Goal: Task Accomplishment & Management: Use online tool/utility

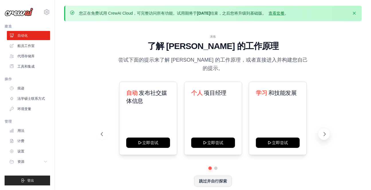
click at [325, 131] on icon at bounding box center [325, 134] width 6 height 6
click at [104, 131] on button at bounding box center [101, 133] width 11 height 11
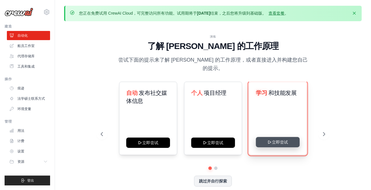
click at [277, 137] on button "立即尝试" at bounding box center [278, 142] width 44 height 10
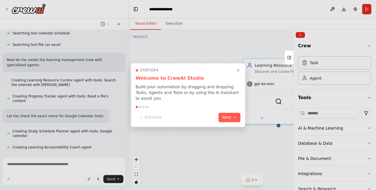
scroll to position [89, 0]
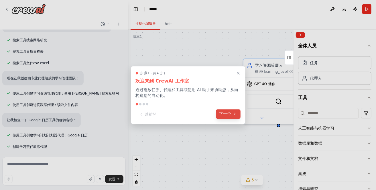
drag, startPoint x: 265, startPoint y: 3, endPoint x: 229, endPoint y: 116, distance: 117.7
click at [229, 116] on font "下一个" at bounding box center [226, 114] width 12 height 5
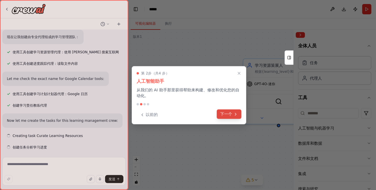
scroll to position [131, 0]
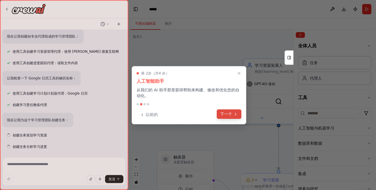
click at [229, 113] on font "下一个" at bounding box center [226, 114] width 12 height 5
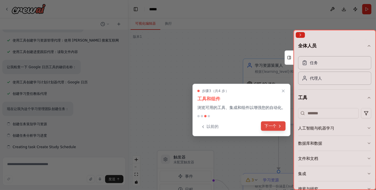
scroll to position [142, 0]
click at [276, 126] on font "下一个" at bounding box center [271, 126] width 12 height 5
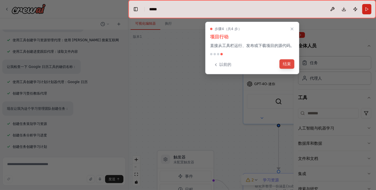
click at [285, 65] on font "结束" at bounding box center [287, 64] width 8 height 5
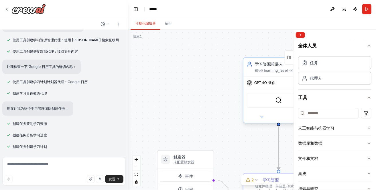
scroll to position [154, 0]
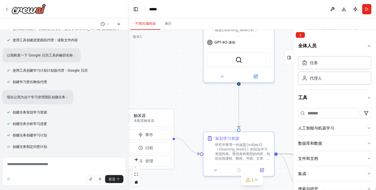
drag, startPoint x: 230, startPoint y: 148, endPoint x: 188, endPoint y: 94, distance: 68.6
click at [188, 95] on div ".deletable-edge-delete-btn { width: 20px; height: 20px; border: 0px solid #ffff…" at bounding box center [252, 110] width 248 height 160
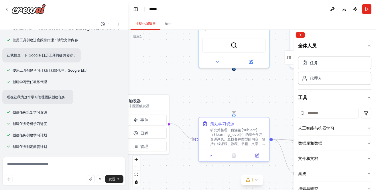
drag, startPoint x: 263, startPoint y: 110, endPoint x: 230, endPoint y: 87, distance: 40.4
click at [231, 87] on div ".deletable-edge-delete-btn { width: 20px; height: 20px; border: 0px solid #ffff…" at bounding box center [252, 110] width 248 height 160
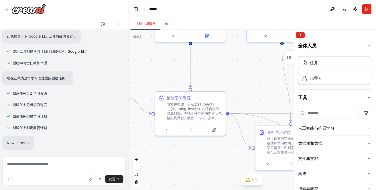
scroll to position [173, 0]
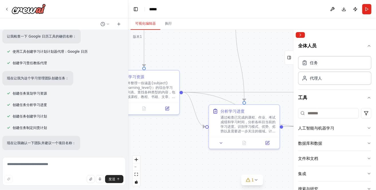
drag, startPoint x: 242, startPoint y: 151, endPoint x: 191, endPoint y: 137, distance: 52.9
click at [191, 137] on div ".deletable-edge-delete-btn { width: 20px; height: 20px; border: 0px solid #ffff…" at bounding box center [252, 110] width 248 height 160
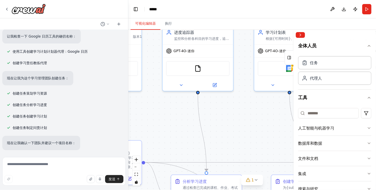
drag, startPoint x: 247, startPoint y: 97, endPoint x: 228, endPoint y: 153, distance: 59.6
click at [224, 154] on div ".deletable-edge-delete-btn { width: 20px; height: 20px; border: 0px solid #ffff…" at bounding box center [252, 110] width 248 height 160
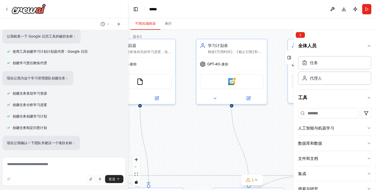
drag, startPoint x: 242, startPoint y: 125, endPoint x: 181, endPoint y: 135, distance: 62.2
click at [182, 136] on div ".deletable-edge-delete-btn { width: 20px; height: 20px; border: 0px solid #ffff…" at bounding box center [252, 110] width 248 height 160
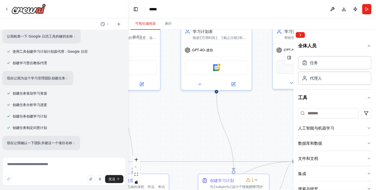
drag, startPoint x: 224, startPoint y: 136, endPoint x: 179, endPoint y: 85, distance: 67.8
click at [184, 92] on div ".deletable-edge-delete-btn { width: 20px; height: 20px; border: 0px solid #ffff…" at bounding box center [252, 110] width 248 height 160
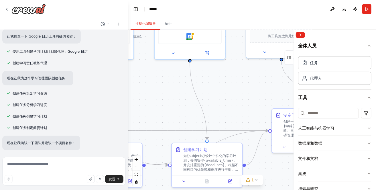
scroll to position [184, 0]
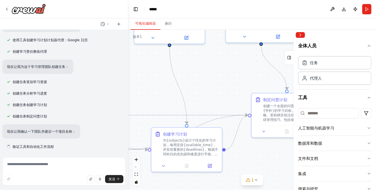
drag, startPoint x: 230, startPoint y: 104, endPoint x: 199, endPoint y: 82, distance: 37.9
click at [199, 82] on div ".deletable-edge-delete-btn { width: 20px; height: 20px; border: 0px solid #ffff…" at bounding box center [252, 110] width 248 height 160
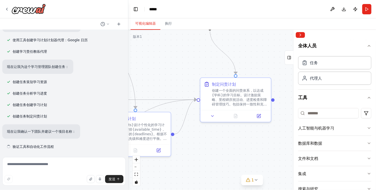
drag, startPoint x: 205, startPoint y: 89, endPoint x: 180, endPoint y: 86, distance: 25.4
click at [180, 86] on div ".deletable-edge-delete-btn { width: 20px; height: 20px; border: 0px solid #ffff…" at bounding box center [252, 110] width 248 height 160
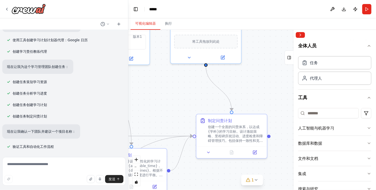
drag, startPoint x: 257, startPoint y: 80, endPoint x: 257, endPoint y: 125, distance: 44.7
click at [255, 124] on div ".deletable-edge-delete-btn { width: 20px; height: 20px; border: 0px solid #ffff…" at bounding box center [252, 110] width 248 height 160
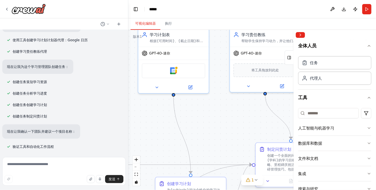
drag, startPoint x: 192, startPoint y: 111, endPoint x: 275, endPoint y: 114, distance: 83.5
click at [269, 114] on div ".deletable-edge-delete-btn { width: 20px; height: 20px; border: 0px solid #ffff…" at bounding box center [252, 110] width 248 height 160
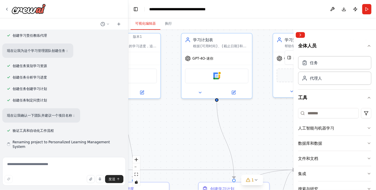
scroll to position [196, 0]
drag, startPoint x: 227, startPoint y: 123, endPoint x: 274, endPoint y: 126, distance: 46.9
click at [281, 126] on div ".deletable-edge-delete-btn { width: 20px; height: 20px; border: 0px solid #ffff…" at bounding box center [252, 110] width 248 height 160
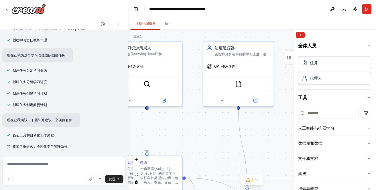
drag, startPoint x: 211, startPoint y: 128, endPoint x: 267, endPoint y: 132, distance: 56.0
click at [283, 134] on div ".deletable-edge-delete-btn { width: 20px; height: 20px; border: 0px solid #ffff…" at bounding box center [252, 110] width 248 height 160
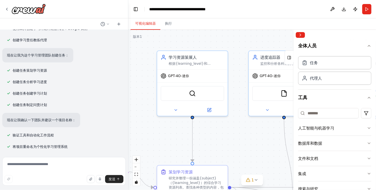
drag, startPoint x: 240, startPoint y: 131, endPoint x: 249, endPoint y: 125, distance: 10.9
click at [271, 134] on div ".deletable-edge-delete-btn { width: 20px; height: 20px; border: 0px solid #ffff…" at bounding box center [252, 110] width 248 height 160
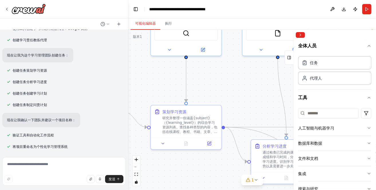
drag, startPoint x: 225, startPoint y: 137, endPoint x: 150, endPoint y: 74, distance: 97.8
click at [159, 74] on div ".deletable-edge-delete-btn { width: 20px; height: 20px; border: 0px solid #ffff…" at bounding box center [252, 110] width 248 height 160
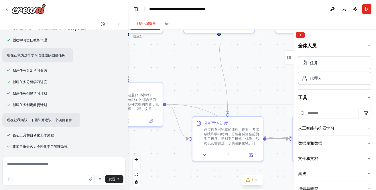
drag, startPoint x: 178, startPoint y: 110, endPoint x: 174, endPoint y: 89, distance: 21.4
click at [174, 91] on div ".deletable-edge-delete-btn { width: 20px; height: 20px; border: 0px solid #ffff…" at bounding box center [252, 110] width 248 height 160
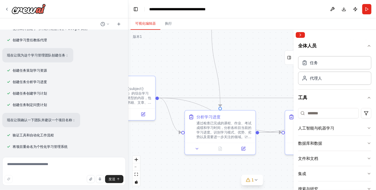
drag, startPoint x: 247, startPoint y: 82, endPoint x: 201, endPoint y: 75, distance: 46.1
click at [202, 75] on div ".deletable-edge-delete-btn { width: 20px; height: 20px; border: 0px solid #ffff…" at bounding box center [252, 110] width 248 height 160
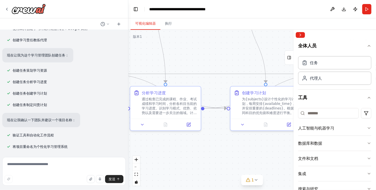
drag, startPoint x: 236, startPoint y: 142, endPoint x: 226, endPoint y: 123, distance: 21.4
click at [226, 125] on div ".deletable-edge-delete-btn { width: 20px; height: 20px; border: 0px solid #ffff…" at bounding box center [252, 110] width 248 height 160
drag, startPoint x: 216, startPoint y: 136, endPoint x: 183, endPoint y: 141, distance: 33.4
click at [188, 140] on div ".deletable-edge-delete-btn { width: 20px; height: 20px; border: 0px solid #ffff…" at bounding box center [252, 110] width 248 height 160
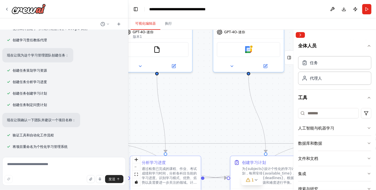
drag, startPoint x: 244, startPoint y: 78, endPoint x: 281, endPoint y: 152, distance: 82.7
click at [281, 152] on div ".deletable-edge-delete-btn { width: 20px; height: 20px; border: 0px solid #ffff…" at bounding box center [252, 110] width 248 height 160
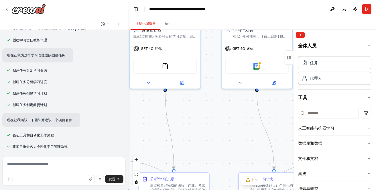
drag, startPoint x: 227, startPoint y: 131, endPoint x: 251, endPoint y: 160, distance: 37.5
click at [251, 160] on div ".deletable-edge-delete-btn { width: 20px; height: 20px; border: 0px solid #ffff…" at bounding box center [252, 110] width 248 height 160
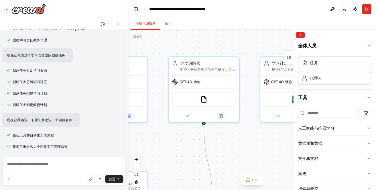
drag, startPoint x: 241, startPoint y: 148, endPoint x: 259, endPoint y: 150, distance: 18.7
click at [259, 150] on div ".deletable-edge-delete-btn { width: 20px; height: 20px; border: 0px solid #ffff…" at bounding box center [252, 110] width 248 height 160
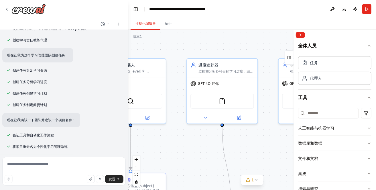
scroll to position [209, 0]
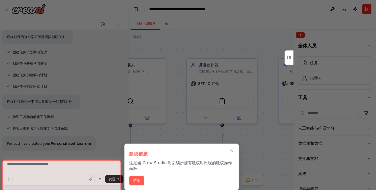
drag, startPoint x: 241, startPoint y: 154, endPoint x: 263, endPoint y: 154, distance: 21.2
click at [262, 155] on div at bounding box center [188, 95] width 376 height 190
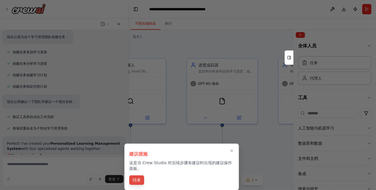
click at [138, 178] on font "结束" at bounding box center [137, 180] width 8 height 5
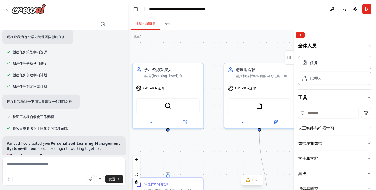
drag, startPoint x: 187, startPoint y: 137, endPoint x: 251, endPoint y: 138, distance: 63.4
click at [249, 138] on div ".deletable-edge-delete-btn { width: 20px; height: 20px; border: 0px solid #ffff…" at bounding box center [252, 110] width 248 height 160
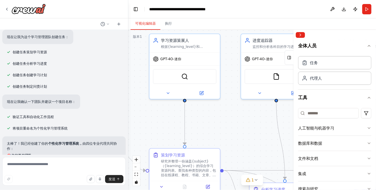
drag, startPoint x: 246, startPoint y: 146, endPoint x: 216, endPoint y: 97, distance: 57.2
click at [220, 106] on div ".deletable-edge-delete-btn { width: 20px; height: 20px; border: 0px solid #ffff…" at bounding box center [252, 110] width 248 height 160
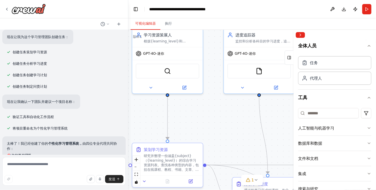
drag, startPoint x: 233, startPoint y: 100, endPoint x: 213, endPoint y: 106, distance: 20.7
click at [214, 105] on div ".deletable-edge-delete-btn { width: 20px; height: 20px; border: 0px solid #ffff…" at bounding box center [252, 110] width 248 height 160
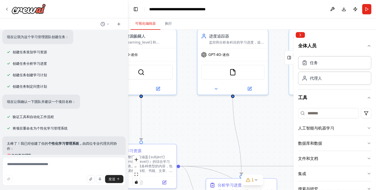
drag, startPoint x: 218, startPoint y: 118, endPoint x: 205, endPoint y: 117, distance: 12.9
click at [205, 117] on div ".deletable-edge-delete-btn { width: 20px; height: 20px; border: 0px solid #ffff…" at bounding box center [252, 110] width 248 height 160
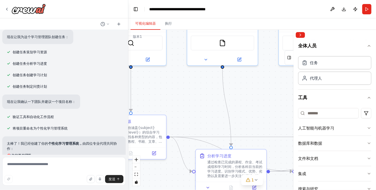
drag, startPoint x: 206, startPoint y: 132, endPoint x: 193, endPoint y: 85, distance: 48.7
click at [193, 89] on div ".deletable-edge-delete-btn { width: 20px; height: 20px; border: 0px solid #ffff…" at bounding box center [252, 110] width 248 height 160
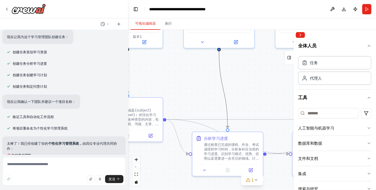
drag, startPoint x: 240, startPoint y: 85, endPoint x: 281, endPoint y: 85, distance: 41.3
click at [281, 85] on div ".deletable-edge-delete-btn { width: 20px; height: 20px; border: 0px solid #ffff…" at bounding box center [252, 110] width 248 height 160
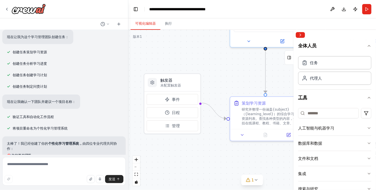
drag, startPoint x: 243, startPoint y: 94, endPoint x: 327, endPoint y: 99, distance: 84.1
click at [339, 97] on div "建立一个团队来管理个性化的学习资源，跟踪您的课程进度，建议学习计划，并帮助您对不同学科的学习目标负责。 ▶ 思维过程 我将帮助您组建一支全面的学习管理团队，负…" at bounding box center [188, 95] width 376 height 190
click at [176, 103] on button "事件" at bounding box center [173, 99] width 52 height 11
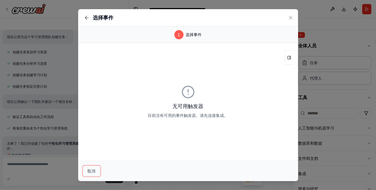
click at [91, 169] on font "取消" at bounding box center [92, 171] width 8 height 5
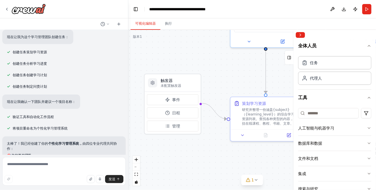
click at [228, 121] on div ".deletable-edge-delete-btn { width: 20px; height: 20px; border: 0px solid #ffff…" at bounding box center [252, 110] width 248 height 160
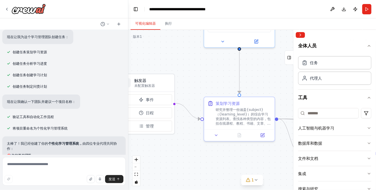
drag, startPoint x: 219, startPoint y: 134, endPoint x: 165, endPoint y: 133, distance: 53.9
click at [165, 133] on div ".deletable-edge-delete-btn { width: 20px; height: 20px; border: 0px solid #ffff…" at bounding box center [252, 110] width 248 height 160
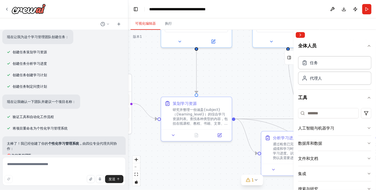
drag, startPoint x: 257, startPoint y: 99, endPoint x: 195, endPoint y: 105, distance: 62.4
click at [195, 105] on div ".deletable-edge-delete-btn { width: 20px; height: 20px; border: 0px solid #ffff…" at bounding box center [252, 110] width 248 height 160
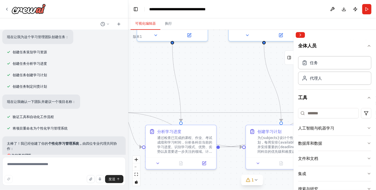
drag, startPoint x: 261, startPoint y: 101, endPoint x: 181, endPoint y: 105, distance: 80.1
click at [182, 104] on div ".deletable-edge-delete-btn { width: 20px; height: 20px; border: 0px solid #ffff…" at bounding box center [252, 110] width 248 height 160
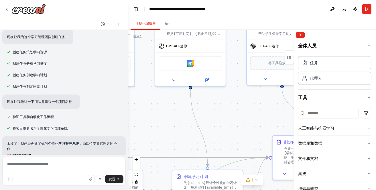
drag, startPoint x: 256, startPoint y: 93, endPoint x: 214, endPoint y: 121, distance: 50.1
click at [210, 121] on div ".deletable-edge-delete-btn { width: 20px; height: 20px; border: 0px solid #ffff…" at bounding box center [252, 110] width 248 height 160
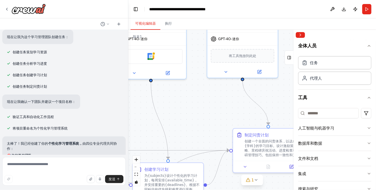
drag, startPoint x: 246, startPoint y: 116, endPoint x: 201, endPoint y: 57, distance: 74.5
click at [205, 64] on div ".deletable-edge-delete-btn { width: 20px; height: 20px; border: 0px solid #ffff…" at bounding box center [252, 110] width 248 height 160
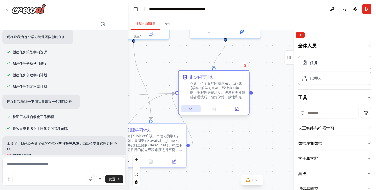
drag, startPoint x: 220, startPoint y: 125, endPoint x: 191, endPoint y: 111, distance: 32.3
click at [191, 111] on button at bounding box center [191, 108] width 20 height 7
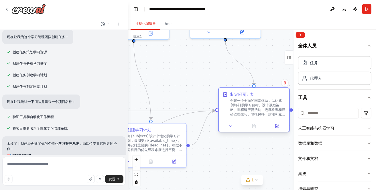
drag, startPoint x: 210, startPoint y: 93, endPoint x: 246, endPoint y: 110, distance: 39.6
click at [246, 110] on font "创建一个全面的问责体系，以达成{学科}的学习目标。设计激励策略、里程碑庆祝活动、进度检查和障碍管理技巧。包括保持一致性和克服学习挑战的方法。" at bounding box center [257, 110] width 55 height 22
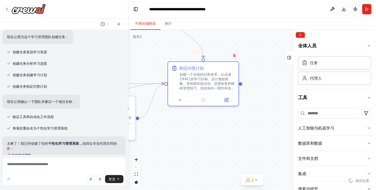
drag, startPoint x: 245, startPoint y: 149, endPoint x: 205, endPoint y: 120, distance: 49.5
click at [205, 120] on div ".deletable-edge-delete-btn { width: 20px; height: 20px; border: 0px solid #ffff…" at bounding box center [252, 110] width 248 height 160
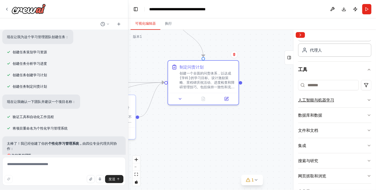
scroll to position [38, 0]
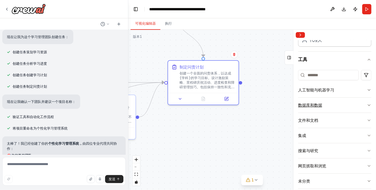
click at [368, 105] on icon "button" at bounding box center [369, 105] width 2 height 1
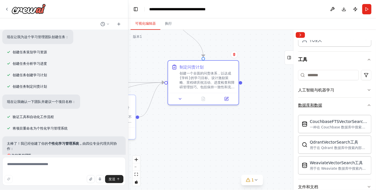
click at [367, 103] on icon "button" at bounding box center [369, 105] width 5 height 5
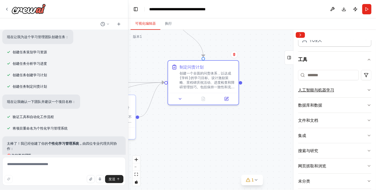
click at [363, 83] on button "人工智能与机器学习" at bounding box center [334, 90] width 73 height 15
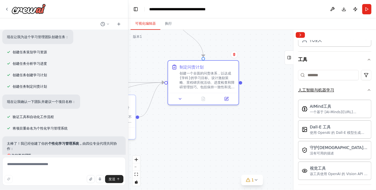
click at [367, 88] on icon "button" at bounding box center [369, 90] width 5 height 5
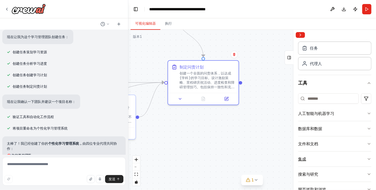
scroll to position [44, 0]
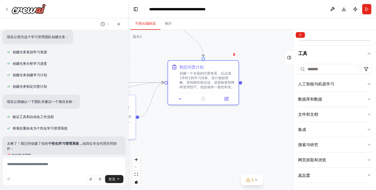
click at [367, 173] on icon "button" at bounding box center [369, 175] width 5 height 5
click at [367, 158] on icon "button" at bounding box center [369, 160] width 5 height 5
click at [367, 144] on icon "button" at bounding box center [369, 144] width 5 height 5
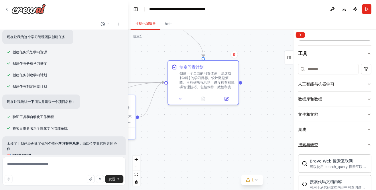
click at [367, 144] on icon "button" at bounding box center [369, 144] width 5 height 5
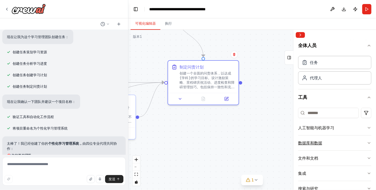
scroll to position [0, 0]
click at [322, 68] on div "任务" at bounding box center [334, 62] width 73 height 13
click at [325, 79] on div "代理人" at bounding box center [334, 77] width 73 height 13
click at [285, 60] on button "工具" at bounding box center [289, 57] width 9 height 14
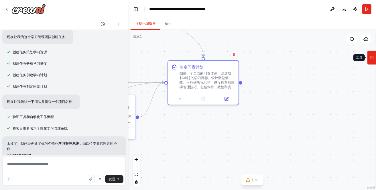
click at [371, 58] on icon at bounding box center [372, 57] width 4 height 9
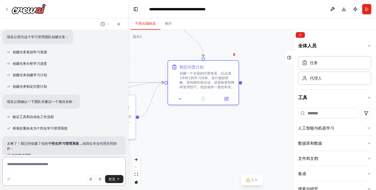
click at [33, 171] on textarea at bounding box center [64, 171] width 124 height 29
type textarea "*"
type textarea "*********"
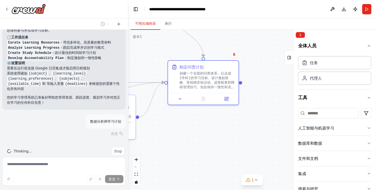
scroll to position [390, 0]
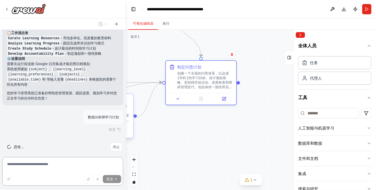
click at [127, 127] on div "建立一个团队来管理个性化的学习资源，跟踪您的课程进度，建议学习计划，并帮助您对不同学科的学习目标负责。 ▶ 思维过程 我将帮助您组建一支全面的学习管理团队，负…" at bounding box center [188, 95] width 376 height 190
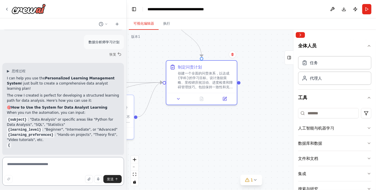
scroll to position [471, 0]
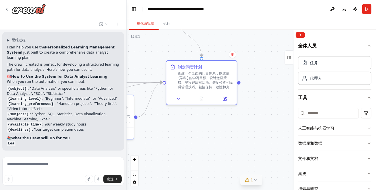
click at [255, 180] on icon at bounding box center [256, 179] width 2 height 1
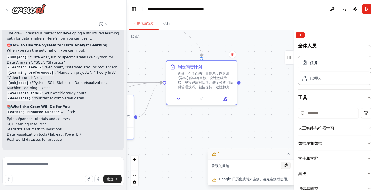
click at [287, 167] on button at bounding box center [286, 165] width 10 height 7
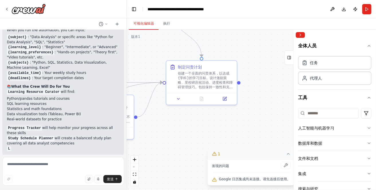
scroll to position [553, 0]
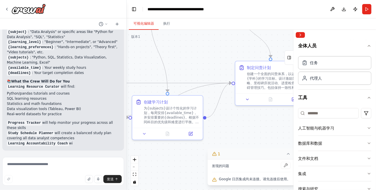
drag, startPoint x: 163, startPoint y: 144, endPoint x: 246, endPoint y: 149, distance: 83.6
click at [247, 149] on div "版本 1 显示工具 隐藏代理 .deletable-edge-delete-btn { width: 20px; height: 20px; border: …" at bounding box center [252, 110] width 250 height 160
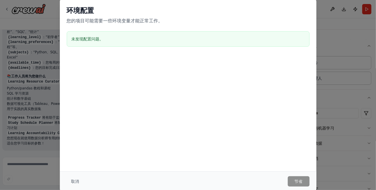
click at [135, 37] on h3 "未发现配置问题。" at bounding box center [188, 39] width 233 height 6
click at [78, 182] on font "取消" at bounding box center [75, 181] width 8 height 5
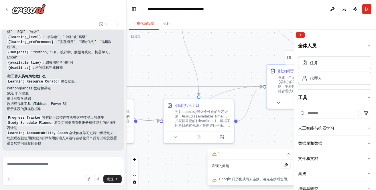
drag, startPoint x: 184, startPoint y: 165, endPoint x: 195, endPoint y: 165, distance: 11.2
click at [195, 165] on div ".deletable-edge-delete-btn { width: 20px; height: 20px; border: 0px solid #ffff…" at bounding box center [252, 110] width 250 height 160
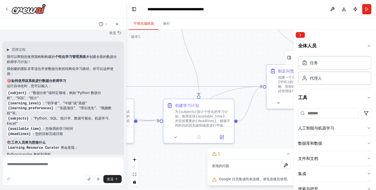
scroll to position [496, 0]
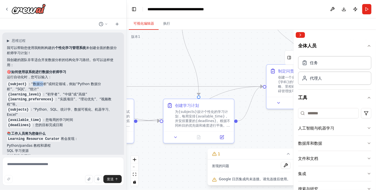
drag, startPoint x: 32, startPoint y: 84, endPoint x: 42, endPoint y: 84, distance: 10.0
click at [42, 84] on font "：“数据分析”或特定领域，例如“Python 数据分析”、“SQL”、“统计”" at bounding box center [54, 86] width 94 height 9
drag, startPoint x: 69, startPoint y: 85, endPoint x: 84, endPoint y: 86, distance: 14.6
click at [83, 85] on font "：“数据分析”或特定领域，例如“Python 数据分析”、“SQL”、“统计”" at bounding box center [54, 86] width 94 height 9
click at [34, 90] on li "{subject} ：“数据分析”或特定领域，例如“Python 数据分析”、“SQL”、“统计”" at bounding box center [63, 86] width 113 height 10
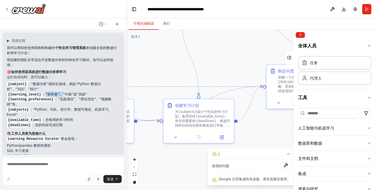
drag, startPoint x: 43, startPoint y: 94, endPoint x: 58, endPoint y: 94, distance: 14.9
click at [58, 94] on font "：“初学者”、“中级”或“高级”" at bounding box center [64, 94] width 45 height 4
click at [70, 99] on font "：“实践项目”、“理论优先”、“视频教程”等。" at bounding box center [59, 101] width 105 height 9
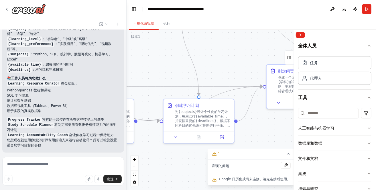
scroll to position [553, 0]
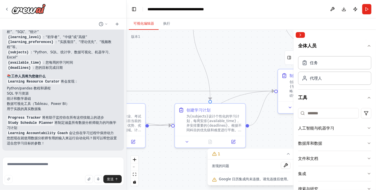
drag, startPoint x: 162, startPoint y: 144, endPoint x: 215, endPoint y: 142, distance: 53.1
click at [210, 143] on div ".deletable-edge-delete-btn { width: 20px; height: 20px; border: 0px solid #ffff…" at bounding box center [252, 110] width 250 height 160
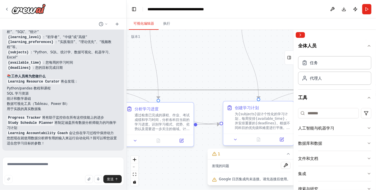
drag, startPoint x: 197, startPoint y: 98, endPoint x: 227, endPoint y: 119, distance: 36.9
click at [157, 85] on div ".deletable-edge-delete-btn { width: 20px; height: 20px; border: 0px solid #ffff…" at bounding box center [33, 4] width 250 height 160
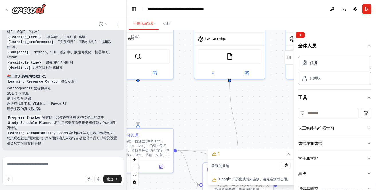
drag, startPoint x: 192, startPoint y: 73, endPoint x: 272, endPoint y: 134, distance: 100.3
click at [272, 134] on div ".deletable-edge-delete-btn { width: 20px; height: 20px; border: 0px solid #ffff…" at bounding box center [252, 110] width 250 height 160
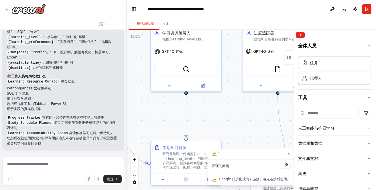
drag, startPoint x: 203, startPoint y: 121, endPoint x: 193, endPoint y: 125, distance: 10.0
click at [250, 133] on div ".deletable-edge-delete-btn { width: 20px; height: 20px; border: 0px solid #ffff…" at bounding box center [252, 110] width 250 height 160
click at [272, 168] on div "发现的问题" at bounding box center [251, 167] width 79 height 10
click at [283, 166] on button at bounding box center [286, 165] width 10 height 7
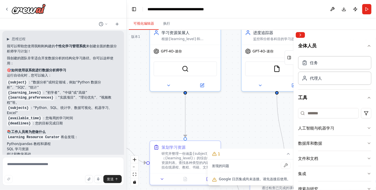
scroll to position [496, 0]
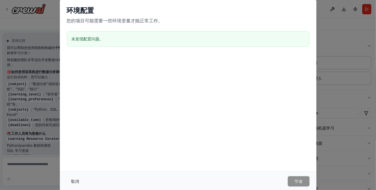
click at [72, 179] on font "取消" at bounding box center [75, 181] width 8 height 5
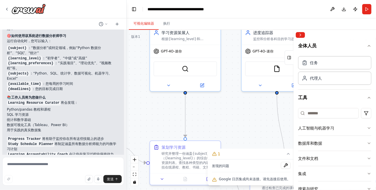
scroll to position [534, 0]
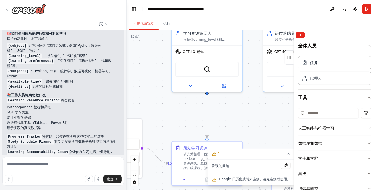
drag, startPoint x: 157, startPoint y: 118, endPoint x: 180, endPoint y: 118, distance: 22.7
click at [180, 118] on div ".deletable-edge-delete-btn { width: 20px; height: 20px; border: 0px solid #ffff…" at bounding box center [252, 110] width 250 height 160
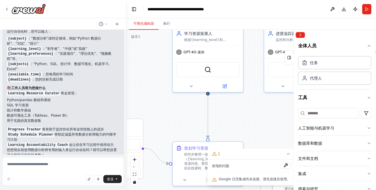
scroll to position [553, 0]
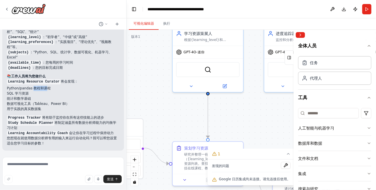
drag, startPoint x: 33, startPoint y: 88, endPoint x: 46, endPoint y: 89, distance: 13.5
click at [46, 89] on font "Python/pandas 教程和课程" at bounding box center [29, 89] width 44 height 4
drag, startPoint x: 9, startPoint y: 93, endPoint x: 29, endPoint y: 95, distance: 20.4
click at [29, 95] on div "▶ 思维过程 我可以帮助您使用我刚刚构建的 个性化学习管理系统 来创建全面的数据分析师学习计划！ 我创建的团队非常适合开发数据分析的结构化学习路径。你可以这样…" at bounding box center [63, 62] width 122 height 175
drag, startPoint x: 11, startPoint y: 98, endPoint x: 29, endPoint y: 98, distance: 17.5
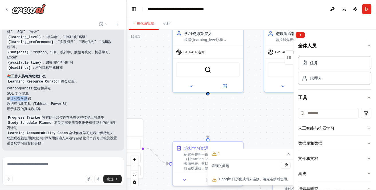
click at [29, 98] on font "统计和数学基础" at bounding box center [19, 99] width 24 height 4
drag, startPoint x: 9, startPoint y: 103, endPoint x: 59, endPoint y: 103, distance: 50.2
click at [59, 103] on font "数据可视化工具（Tableau、Power BI）" at bounding box center [38, 104] width 62 height 4
drag, startPoint x: 13, startPoint y: 109, endPoint x: 35, endPoint y: 110, distance: 21.5
click at [34, 110] on font "用于实践的真实数据集" at bounding box center [24, 109] width 34 height 4
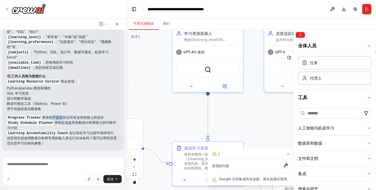
drag, startPoint x: 50, startPoint y: 118, endPoint x: 65, endPoint y: 118, distance: 14.6
click at [63, 118] on font "将有助于监控你在所有这些技能上的进步" at bounding box center [73, 118] width 62 height 4
drag, startPoint x: 62, startPoint y: 122, endPoint x: 73, endPoint y: 131, distance: 14.0
click at [73, 124] on font "将制定涵盖所有数据分析师能力的均衡学习计划" at bounding box center [61, 125] width 109 height 9
drag, startPoint x: 81, startPoint y: 134, endPoint x: 89, endPoint y: 136, distance: 7.6
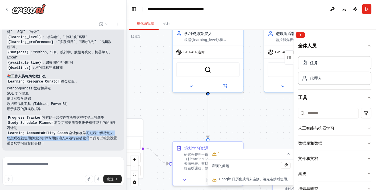
click at [89, 136] on div "我可以帮助您使用我刚刚构建的 个性化学习管理系统 来创建全面的数据分析师学习计划！ 我创建的团队非常适合开发数据分析的结构化学习路径。你可以这样使用： 🎯 如…" at bounding box center [63, 67] width 113 height 158
click at [74, 146] on div "▶ 思维过程 我可以帮助您使用我刚刚构建的 个性化学习管理系统 来创建全面的数据分析师学习计划！ 我创建的团队非常适合开发数据分析的结构化学习路径。你可以这样…" at bounding box center [63, 62] width 122 height 175
click at [42, 168] on textarea at bounding box center [63, 171] width 122 height 29
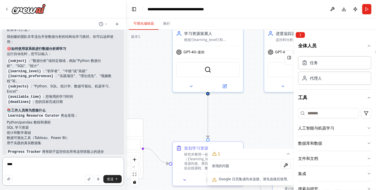
scroll to position [515, 0]
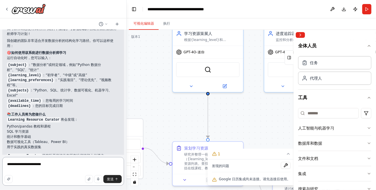
type textarea "**********"
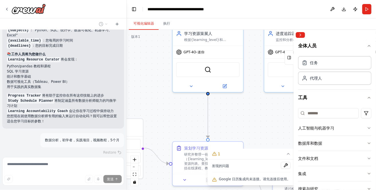
scroll to position [603, 0]
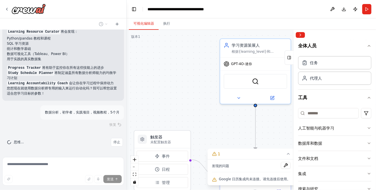
drag, startPoint x: 173, startPoint y: 122, endPoint x: 220, endPoint y: 134, distance: 48.7
click at [220, 134] on div ".deletable-edge-delete-btn { width: 20px; height: 20px; border: 0px solid #ffff…" at bounding box center [252, 110] width 250 height 160
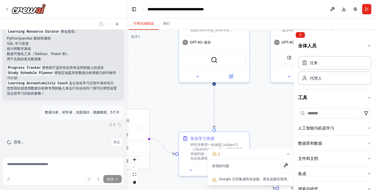
drag, startPoint x: 189, startPoint y: 101, endPoint x: 158, endPoint y: 87, distance: 34.9
click at [147, 91] on div ".deletable-edge-delete-btn { width: 20px; height: 20px; border: 0px solid #ffff…" at bounding box center [252, 110] width 250 height 160
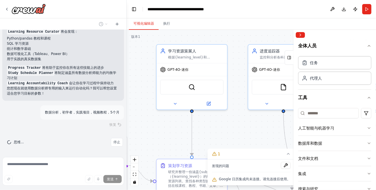
drag, startPoint x: 180, startPoint y: 116, endPoint x: 177, endPoint y: 141, distance: 25.2
click at [177, 141] on div ".deletable-edge-delete-btn { width: 20px; height: 20px; border: 0px solid #ffff…" at bounding box center [252, 110] width 250 height 160
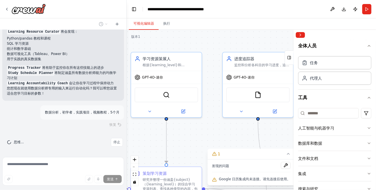
drag, startPoint x: 171, startPoint y: 132, endPoint x: 144, endPoint y: 128, distance: 27.7
click at [141, 128] on div ".deletable-edge-delete-btn { width: 20px; height: 20px; border: 0px solid #ffff…" at bounding box center [252, 110] width 250 height 160
click at [236, 76] on font "GPT-4O-迷你" at bounding box center [244, 76] width 21 height 4
click at [210, 124] on div ".deletable-edge-delete-btn { width: 20px; height: 20px; border: 0px solid #ffff…" at bounding box center [252, 110] width 250 height 160
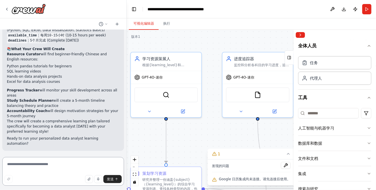
scroll to position [741, 0]
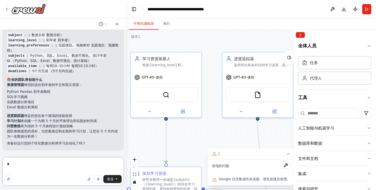
type textarea "**"
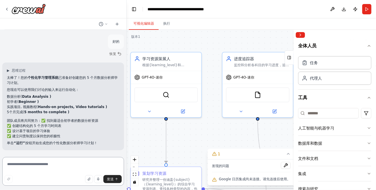
scroll to position [861, 0]
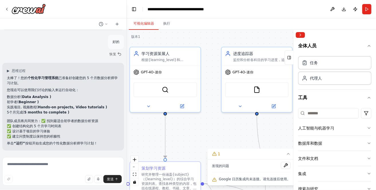
drag, startPoint x: 254, startPoint y: 117, endPoint x: 253, endPoint y: 113, distance: 4.1
click at [253, 113] on div ".deletable-edge-delete-btn { width: 20px; height: 20px; border: 0px solid #ffff…" at bounding box center [252, 110] width 250 height 160
drag, startPoint x: 213, startPoint y: 123, endPoint x: 230, endPoint y: 81, distance: 44.8
click at [211, 113] on div ".deletable-edge-delete-btn { width: 20px; height: 20px; border: 0px solid #ffff…" at bounding box center [252, 110] width 250 height 160
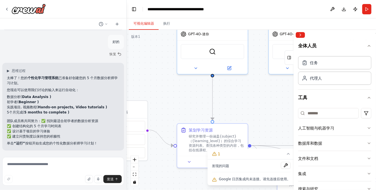
drag, startPoint x: 230, startPoint y: 81, endPoint x: 279, endPoint y: 69, distance: 49.6
click at [277, 69] on div ".deletable-edge-delete-btn { width: 20px; height: 20px; border: 0px solid #ffff…" at bounding box center [252, 110] width 250 height 160
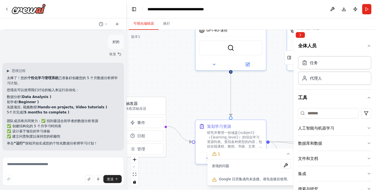
drag, startPoint x: 279, startPoint y: 69, endPoint x: 283, endPoint y: 56, distance: 14.3
click at [283, 56] on div ".deletable-edge-delete-btn { width: 20px; height: 20px; border: 0px solid #ffff…" at bounding box center [252, 110] width 250 height 160
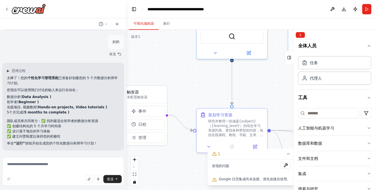
click at [185, 76] on div ".deletable-edge-delete-btn { width: 20px; height: 20px; border: 0px solid #ffff…" at bounding box center [252, 110] width 250 height 160
click at [184, 76] on div ".deletable-edge-delete-btn { width: 20px; height: 20px; border: 0px solid #ffff…" at bounding box center [252, 110] width 250 height 160
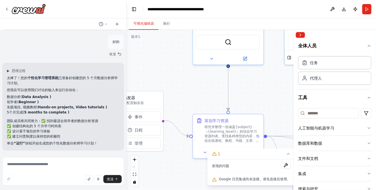
drag, startPoint x: 183, startPoint y: 77, endPoint x: 182, endPoint y: 85, distance: 8.9
click at [182, 84] on div ".deletable-edge-delete-btn { width: 20px; height: 20px; border: 0px solid #ffff…" at bounding box center [252, 110] width 250 height 160
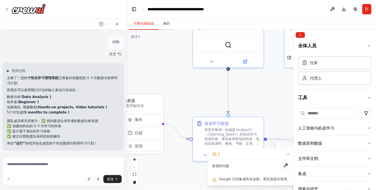
click at [168, 24] on font "执行" at bounding box center [166, 23] width 7 height 4
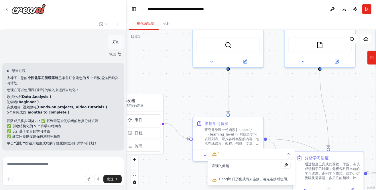
click at [150, 24] on font "可视化编辑器" at bounding box center [144, 23] width 21 height 4
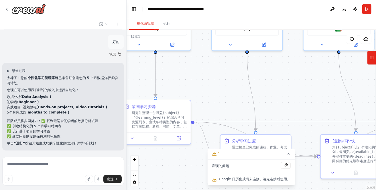
drag, startPoint x: 289, startPoint y: 99, endPoint x: 215, endPoint y: 82, distance: 75.9
click at [216, 82] on div ".deletable-edge-delete-btn { width: 20px; height: 20px; border: 0px solid #ffff…" at bounding box center [252, 110] width 250 height 160
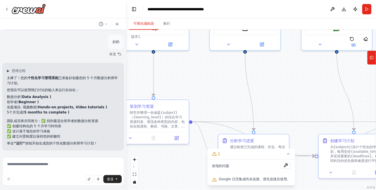
drag, startPoint x: 202, startPoint y: 84, endPoint x: 192, endPoint y: 83, distance: 10.4
click at [193, 83] on div ".deletable-edge-delete-btn { width: 20px; height: 20px; border: 0px solid #ffff…" at bounding box center [252, 110] width 250 height 160
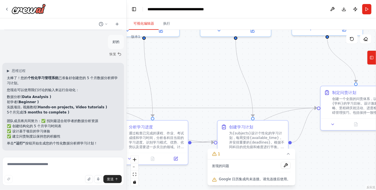
drag, startPoint x: 237, startPoint y: 92, endPoint x: 199, endPoint y: 93, distance: 37.3
click at [200, 93] on div ".deletable-edge-delete-btn { width: 20px; height: 20px; border: 0px solid #ffff…" at bounding box center [252, 110] width 250 height 160
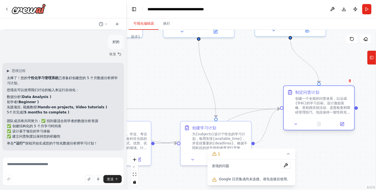
drag, startPoint x: 296, startPoint y: 91, endPoint x: 200, endPoint y: 99, distance: 95.8
click at [296, 95] on font "制定问责计划" at bounding box center [308, 92] width 24 height 5
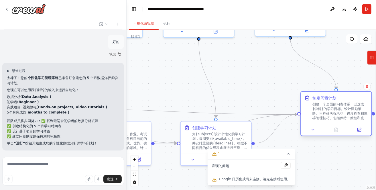
drag, startPoint x: 232, startPoint y: 103, endPoint x: 333, endPoint y: 100, distance: 100.6
click at [351, 101] on div "制定问责计划 创建一个全面的问责体系，以达成{学科}的学习目标。设计激励策略、里程碑庆祝活动、进度检查和障碍管理技巧。包括保持一致性和克服学习挑战的方法。" at bounding box center [341, 107] width 56 height 25
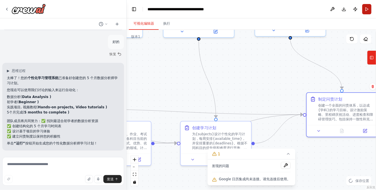
click at [366, 12] on button "跑步" at bounding box center [367, 9] width 9 height 10
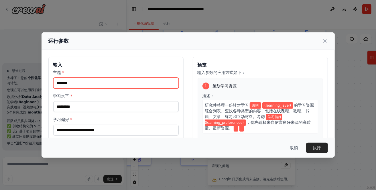
click at [133, 85] on input "主题 *" at bounding box center [116, 83] width 126 height 11
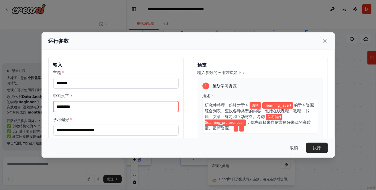
click at [132, 106] on input "学习水平 *" at bounding box center [116, 106] width 126 height 11
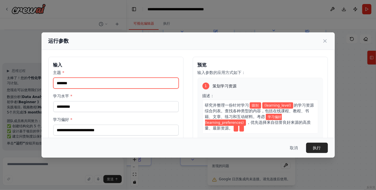
click at [136, 85] on input "主题 *" at bounding box center [116, 83] width 126 height 11
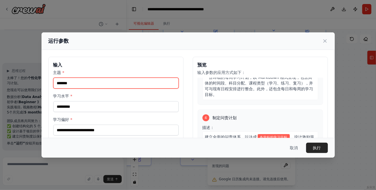
scroll to position [0, 0]
type input "****"
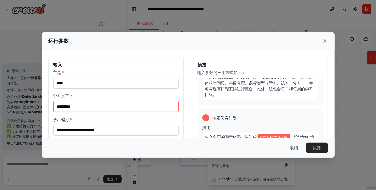
click at [109, 106] on input "学习水平 *" at bounding box center [116, 106] width 126 height 11
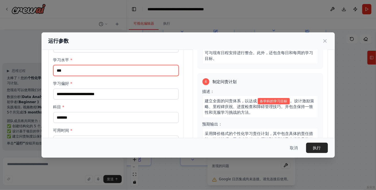
scroll to position [38, 0]
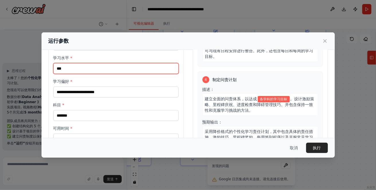
type input "***"
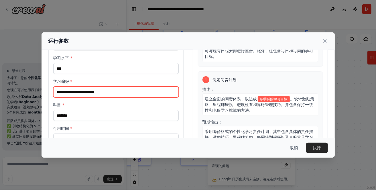
click at [96, 93] on input "学习偏好 *" at bounding box center [116, 92] width 126 height 11
type input "**"
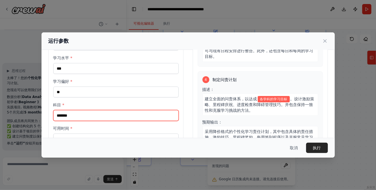
click at [104, 112] on input "科目 *" at bounding box center [116, 115] width 126 height 11
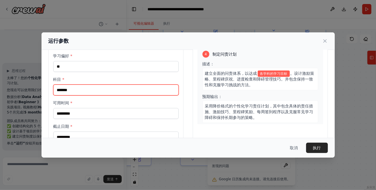
scroll to position [76, 0]
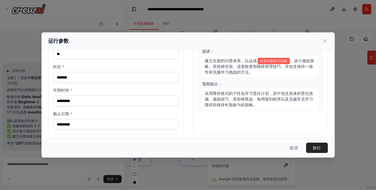
drag, startPoint x: 139, startPoint y: 35, endPoint x: 164, endPoint y: 34, distance: 24.4
click at [164, 34] on div "运行参数" at bounding box center [189, 40] width 294 height 17
drag, startPoint x: 167, startPoint y: 34, endPoint x: 185, endPoint y: 35, distance: 17.5
click at [185, 35] on div "运行参数" at bounding box center [189, 40] width 294 height 17
drag, startPoint x: 185, startPoint y: 35, endPoint x: 238, endPoint y: 40, distance: 53.6
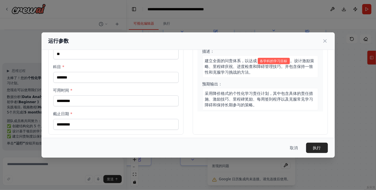
click at [225, 40] on div "运行参数" at bounding box center [189, 40] width 294 height 17
click at [295, 150] on font "取消" at bounding box center [294, 148] width 8 height 5
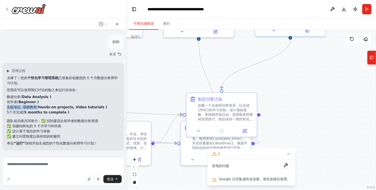
drag, startPoint x: 7, startPoint y: 108, endPoint x: 35, endPoint y: 107, distance: 28.1
click at [35, 107] on font "实践项目, 视频教程(" at bounding box center [22, 107] width 31 height 4
copy font "实践项目, 视频教程"
click at [367, 9] on button "跑步" at bounding box center [367, 9] width 9 height 10
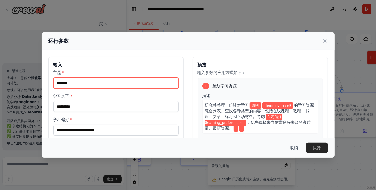
click at [94, 83] on input "主题 *" at bounding box center [116, 83] width 126 height 11
type input "****"
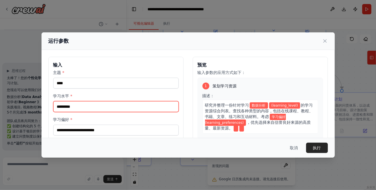
click at [93, 106] on input "学习水平 *" at bounding box center [116, 106] width 126 height 11
type input "***"
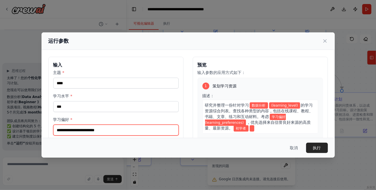
click at [95, 130] on input "学习偏好 *" at bounding box center [116, 130] width 126 height 11
type input "**"
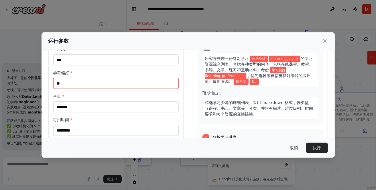
scroll to position [57, 0]
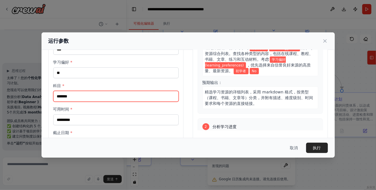
click at [95, 94] on input "科目 *" at bounding box center [116, 96] width 126 height 11
paste input "**********"
type input "**********"
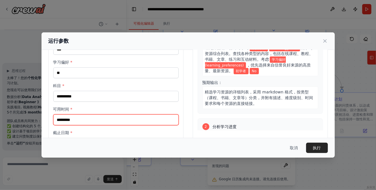
click at [92, 120] on input "可用时间 *" at bounding box center [116, 119] width 126 height 11
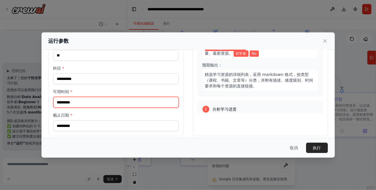
scroll to position [76, 0]
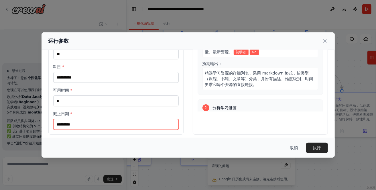
click at [92, 120] on input "截止日期 *" at bounding box center [116, 124] width 126 height 11
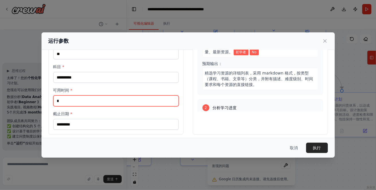
click at [85, 101] on input "*" at bounding box center [116, 100] width 126 height 11
type input "***"
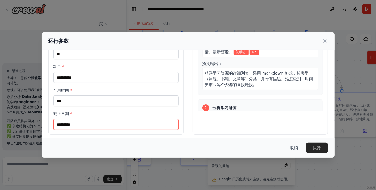
click at [81, 121] on input "截止日期 *" at bounding box center [116, 124] width 126 height 11
type input "***"
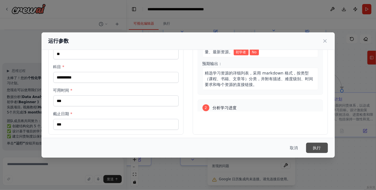
click at [323, 146] on button "执行" at bounding box center [317, 148] width 22 height 10
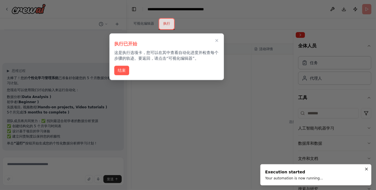
click at [218, 128] on div at bounding box center [188, 95] width 376 height 190
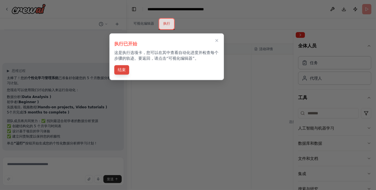
click at [122, 66] on button "结束" at bounding box center [121, 69] width 15 height 9
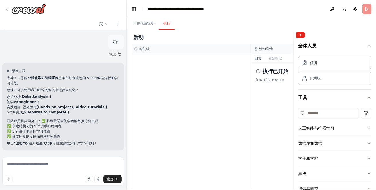
click at [263, 73] on font "执行已开始" at bounding box center [276, 71] width 26 height 6
click at [257, 71] on icon at bounding box center [258, 71] width 5 height 5
click at [270, 71] on font "执行已开始" at bounding box center [276, 71] width 26 height 6
click at [276, 58] on font "原始数据" at bounding box center [276, 58] width 14 height 4
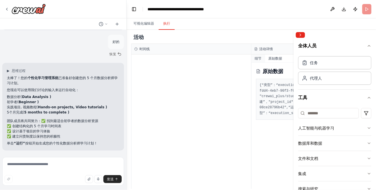
click at [259, 58] on font "细节" at bounding box center [258, 58] width 7 height 4
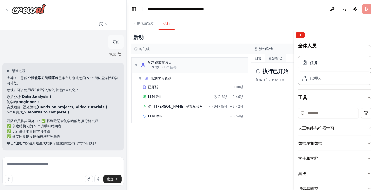
click at [272, 58] on font "原始数据" at bounding box center [276, 58] width 14 height 4
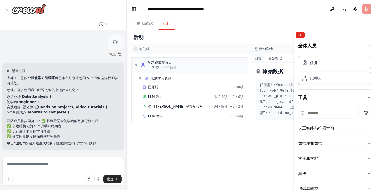
click at [257, 57] on font "细节" at bounding box center [258, 58] width 7 height 4
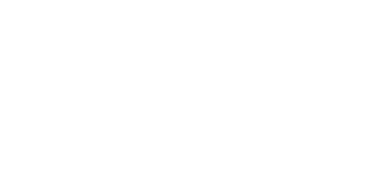
drag, startPoint x: 114, startPoint y: 54, endPoint x: 125, endPoint y: 41, distance: 16.7
click at [116, 0] on html "原文 请对此翻译评分 您的反馈将用于改进谷歌翻译" at bounding box center [188, 0] width 376 height 0
drag, startPoint x: 133, startPoint y: 37, endPoint x: 142, endPoint y: 48, distance: 14.0
click at [143, 0] on html "原文 请对此翻译评分 您的反馈将用于改进谷歌翻译" at bounding box center [188, 0] width 376 height 0
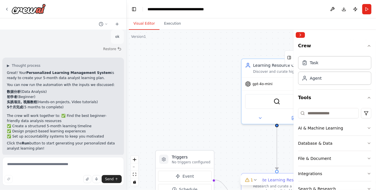
scroll to position [957, 0]
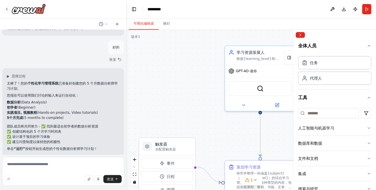
drag, startPoint x: 178, startPoint y: 73, endPoint x: 175, endPoint y: 47, distance: 25.6
click at [175, 49] on div ".deletable-edge-delete-btn { width: 20px; height: 20px; border: 0px solid #ffff…" at bounding box center [252, 110] width 250 height 160
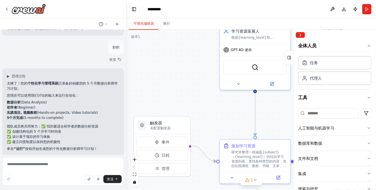
drag, startPoint x: 192, startPoint y: 92, endPoint x: 173, endPoint y: 79, distance: 23.6
click at [173, 79] on div ".deletable-edge-delete-btn { width: 20px; height: 20px; border: 0px solid #ffff…" at bounding box center [252, 110] width 250 height 160
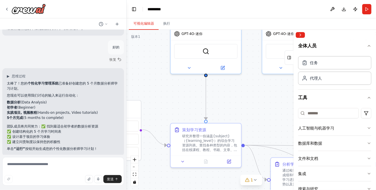
drag, startPoint x: 223, startPoint y: 106, endPoint x: 194, endPoint y: 103, distance: 29.1
click at [194, 103] on div ".deletable-edge-delete-btn { width: 20px; height: 20px; border: 0px solid #ffff…" at bounding box center [252, 110] width 250 height 160
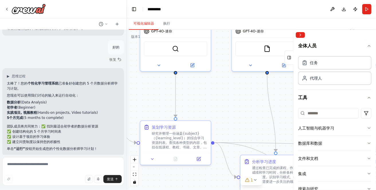
drag, startPoint x: 240, startPoint y: 106, endPoint x: 183, endPoint y: 97, distance: 58.1
click at [183, 97] on div ".deletable-edge-delete-btn { width: 20px; height: 20px; border: 0px solid #ffff…" at bounding box center [252, 110] width 250 height 160
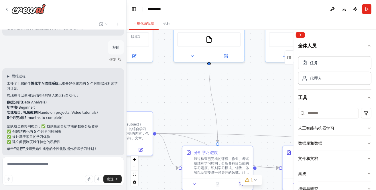
drag, startPoint x: 231, startPoint y: 106, endPoint x: 184, endPoint y: 97, distance: 48.2
click at [184, 97] on div ".deletable-edge-delete-btn { width: 20px; height: 20px; border: 0px solid #ffff…" at bounding box center [252, 110] width 250 height 160
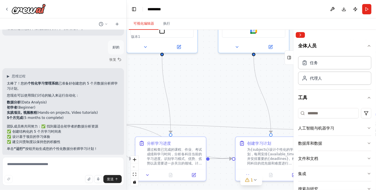
drag, startPoint x: 228, startPoint y: 105, endPoint x: 197, endPoint y: 85, distance: 36.3
click at [191, 90] on div ".deletable-edge-delete-btn { width: 20px; height: 20px; border: 0px solid #ffff…" at bounding box center [252, 110] width 250 height 160
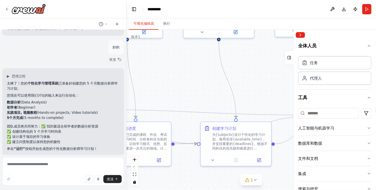
drag, startPoint x: 220, startPoint y: 93, endPoint x: 248, endPoint y: 70, distance: 35.9
click at [236, 78] on div ".deletable-edge-delete-btn { width: 20px; height: 20px; border: 0px solid #ffff…" at bounding box center [252, 110] width 250 height 160
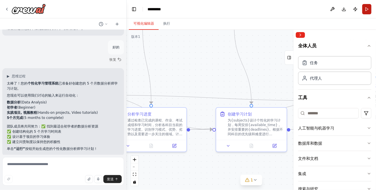
click at [370, 11] on button "跑步" at bounding box center [367, 9] width 9 height 10
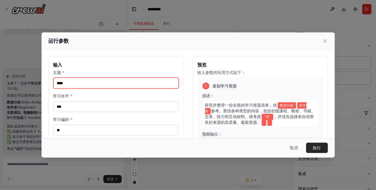
click at [130, 81] on input "****" at bounding box center [116, 83] width 126 height 11
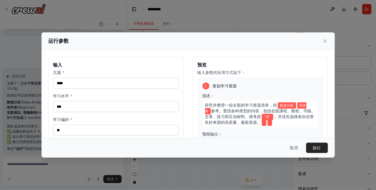
click at [316, 147] on font "执行" at bounding box center [317, 148] width 8 height 5
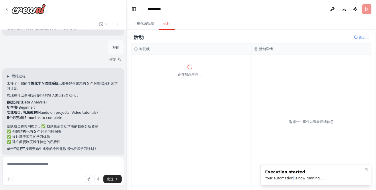
drag, startPoint x: 294, startPoint y: 179, endPoint x: 289, endPoint y: 178, distance: 5.3
click at [292, 179] on div "Your automation is now running..." at bounding box center [294, 178] width 58 height 5
drag, startPoint x: 261, startPoint y: 171, endPoint x: 277, endPoint y: 172, distance: 16.7
click at [277, 172] on li "Execution started Your automation is now running..." at bounding box center [316, 174] width 111 height 21
drag, startPoint x: 266, startPoint y: 172, endPoint x: 322, endPoint y: 181, distance: 56.6
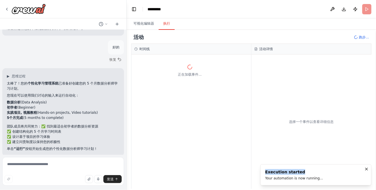
click at [322, 175] on div "Execution started" at bounding box center [294, 172] width 58 height 6
click at [319, 180] on div "Your automation is now running..." at bounding box center [294, 178] width 58 height 5
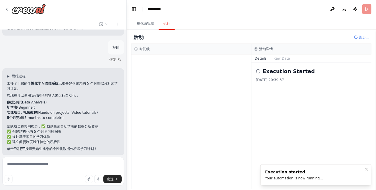
drag, startPoint x: 186, startPoint y: 74, endPoint x: 187, endPoint y: 62, distance: 11.6
click at [186, 72] on div at bounding box center [192, 121] width 120 height 134
drag, startPoint x: 218, startPoint y: 80, endPoint x: 210, endPoint y: 78, distance: 8.3
click at [217, 79] on div at bounding box center [192, 121] width 120 height 134
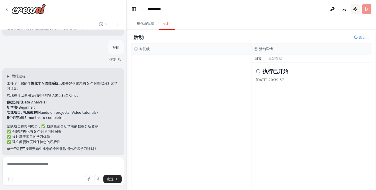
click at [357, 11] on button "发布" at bounding box center [355, 9] width 9 height 10
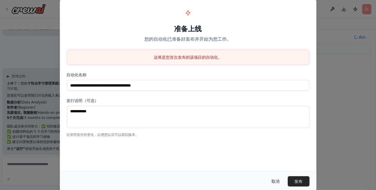
click at [274, 180] on font "取消" at bounding box center [276, 181] width 8 height 5
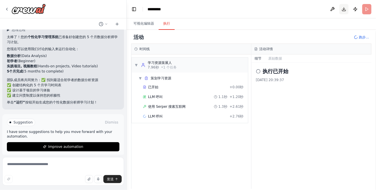
scroll to position [999, 0]
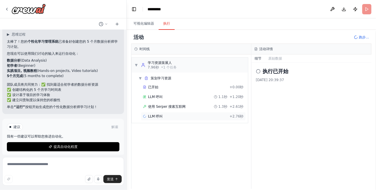
click at [170, 117] on div "LLM 呼叫 + 2.76秒" at bounding box center [193, 116] width 101 height 5
click at [135, 64] on font "▼" at bounding box center [136, 65] width 3 height 4
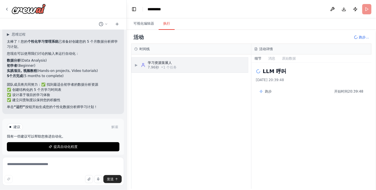
click at [140, 63] on div "▶ 学习资源策展人 7.96秒 • 1 个 任务" at bounding box center [156, 64] width 42 height 9
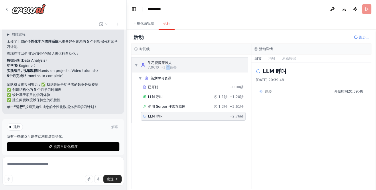
click at [168, 65] on font "1 个" at bounding box center [166, 67] width 7 height 4
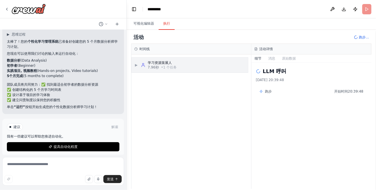
click at [193, 66] on div "▶ 学习资源策展人 7.96秒 • 1 个 任务" at bounding box center [190, 65] width 116 height 15
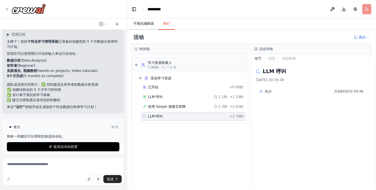
click at [144, 24] on font "可视化编辑器" at bounding box center [144, 23] width 21 height 4
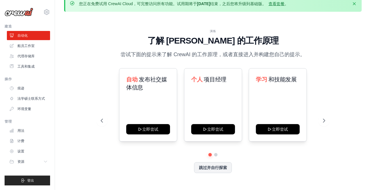
scroll to position [19, 0]
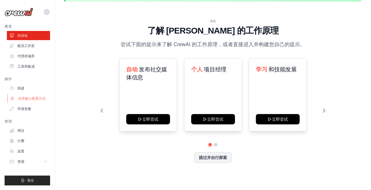
click at [31, 99] on font "法学硕士联系方式" at bounding box center [32, 99] width 28 height 4
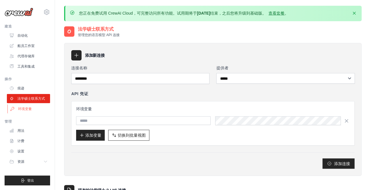
click at [36, 111] on link "环境变量" at bounding box center [28, 108] width 43 height 9
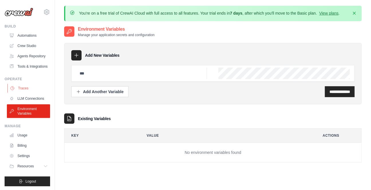
click at [30, 93] on link "Traces" at bounding box center [28, 88] width 43 height 9
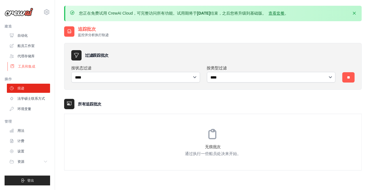
click at [30, 64] on font "工具和集成" at bounding box center [26, 66] width 17 height 4
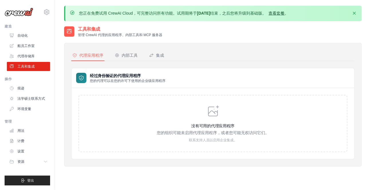
click at [280, 15] on font "查看套餐" at bounding box center [277, 13] width 16 height 5
